Goal: Navigation & Orientation: Find specific page/section

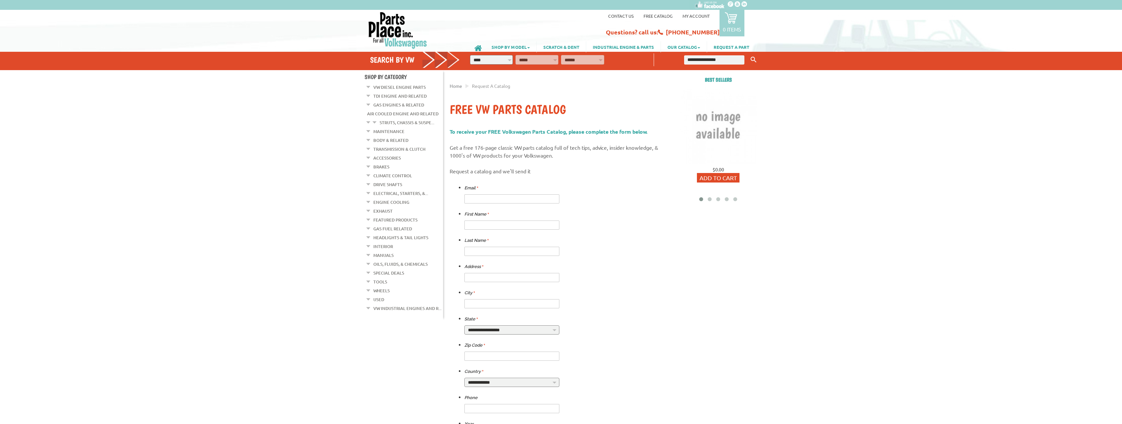
click at [385, 20] on img at bounding box center [398, 30] width 60 height 38
click at [525, 45] on link "SHOP BY MODEL" at bounding box center [510, 46] width 51 height 11
click at [517, 60] on link "Standard Beetle" at bounding box center [511, 60] width 52 height 12
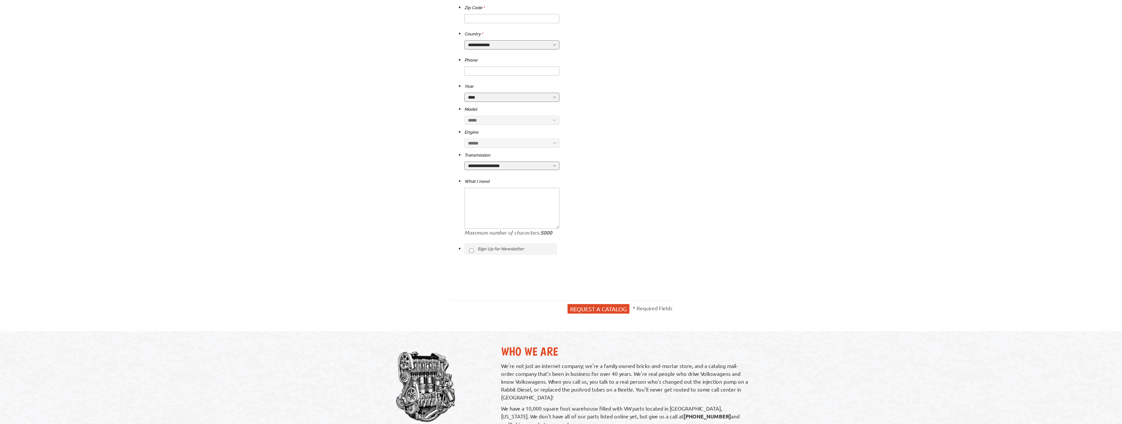
scroll to position [346, 0]
